Goal: Information Seeking & Learning: Learn about a topic

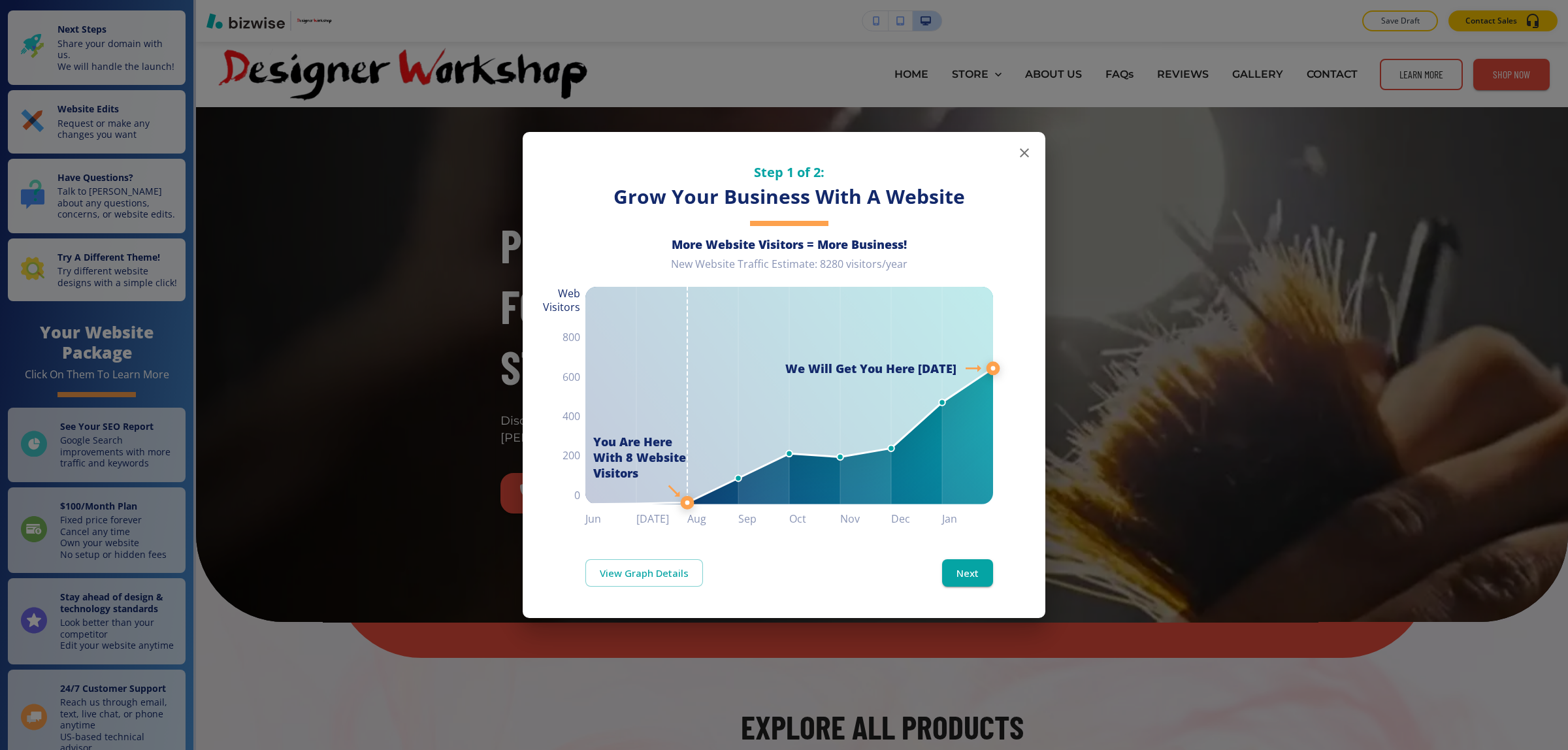
click at [1028, 159] on icon "button" at bounding box center [1024, 152] width 16 height 16
